Goal: Task Accomplishment & Management: Complete application form

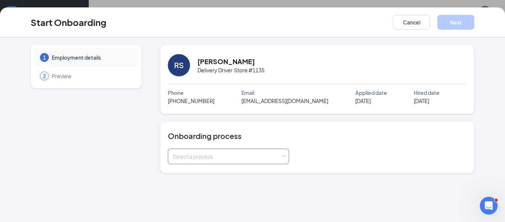
click at [284, 156] on span at bounding box center [283, 156] width 3 height 3
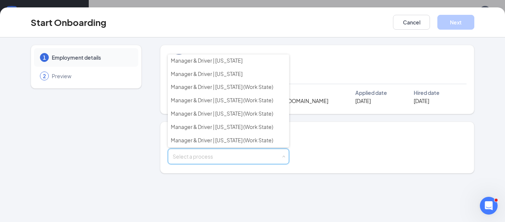
scroll to position [120, 0]
click at [286, 94] on li "Manager & Driver | [US_STATE] (Work State)" at bounding box center [228, 100] width 121 height 13
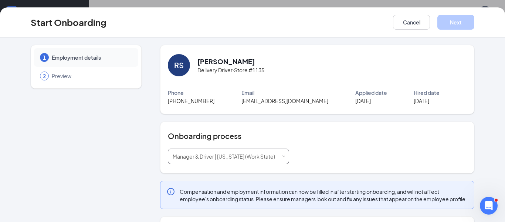
type input "[DATE]"
click at [281, 158] on div "Select a process Manager & Driver | [US_STATE] (Work State)" at bounding box center [229, 156] width 112 height 15
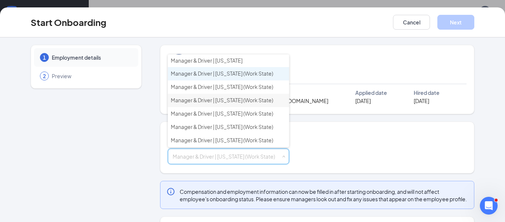
click at [245, 75] on span "Manager & Driver | [US_STATE] (Work State)" at bounding box center [222, 73] width 102 height 7
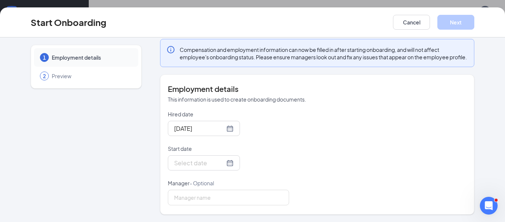
scroll to position [149, 0]
click at [230, 163] on div at bounding box center [204, 162] width 60 height 9
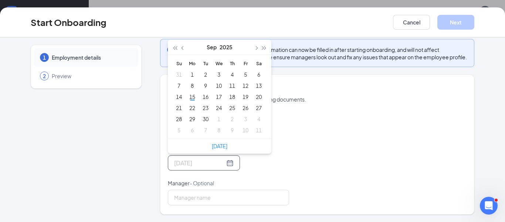
type input "[DATE]"
click at [245, 85] on div "12" at bounding box center [245, 85] width 9 height 9
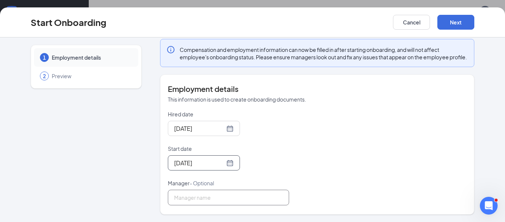
click at [234, 202] on input "Manager - Optional" at bounding box center [228, 197] width 121 height 16
type input "[PERSON_NAME]"
click at [452, 22] on button "Next" at bounding box center [456, 22] width 37 height 15
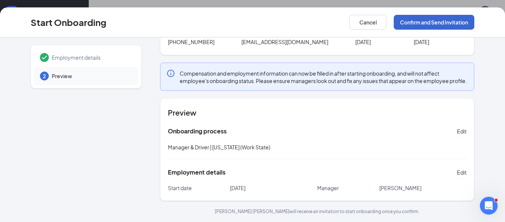
scroll to position [66, 0]
click at [452, 22] on button "Confirm and Send Invitation" at bounding box center [434, 22] width 81 height 15
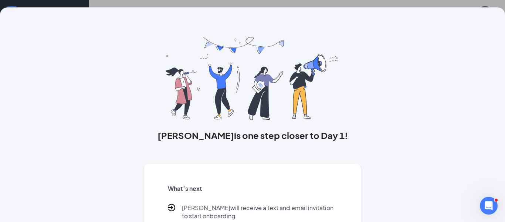
scroll to position [47, 0]
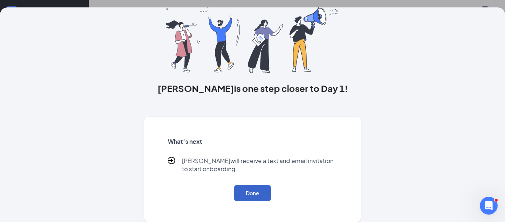
click at [249, 191] on button "Done" at bounding box center [252, 193] width 37 height 16
